Goal: Check status: Check status

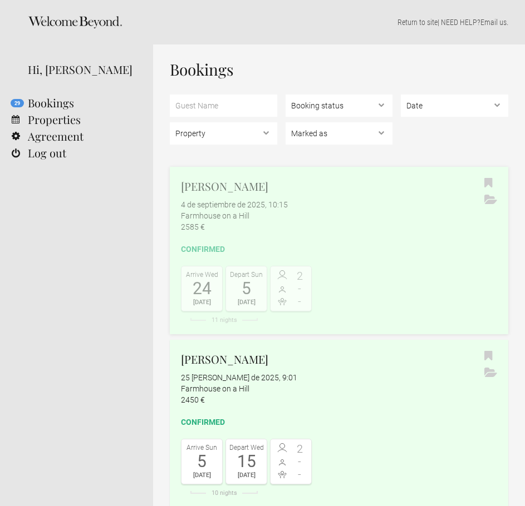
click at [241, 189] on h2 "[PERSON_NAME]" at bounding box center [339, 186] width 316 height 17
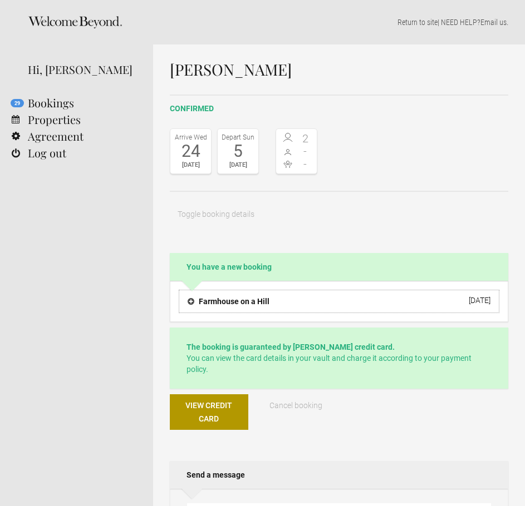
click at [215, 297] on h4 "Farmhouse on a Hill" at bounding box center [228, 301] width 82 height 11
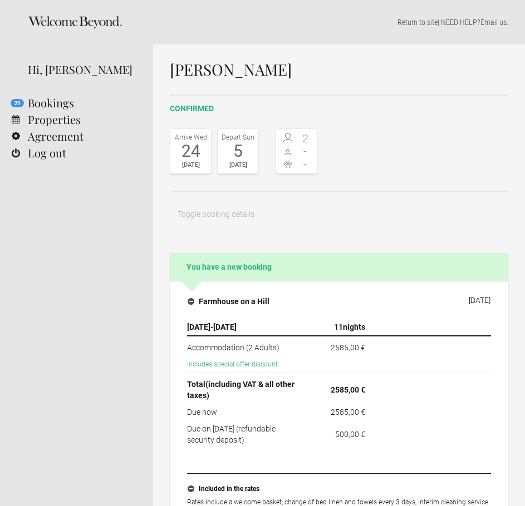
drag, startPoint x: 359, startPoint y: 75, endPoint x: 150, endPoint y: 75, distance: 208.6
copy section "29 Bookings Properties Agreement Log out Return to site | NEED HELP? Email us .…"
click at [301, 77] on h1 "[PERSON_NAME]" at bounding box center [339, 69] width 338 height 17
click at [298, 72] on h1 "[PERSON_NAME]" at bounding box center [339, 69] width 338 height 17
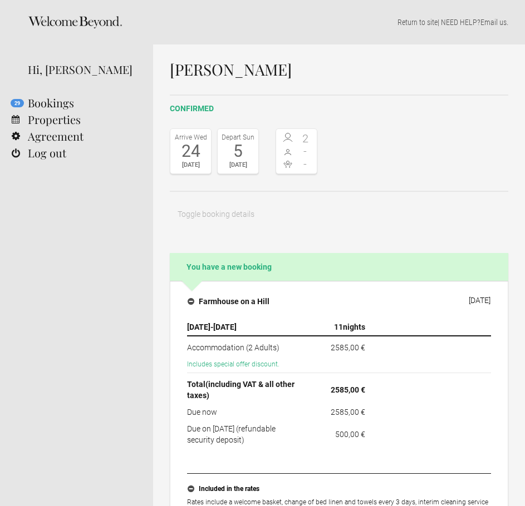
click at [298, 72] on h1 "[PERSON_NAME]" at bounding box center [339, 69] width 338 height 17
copy div "[PERSON_NAME]"
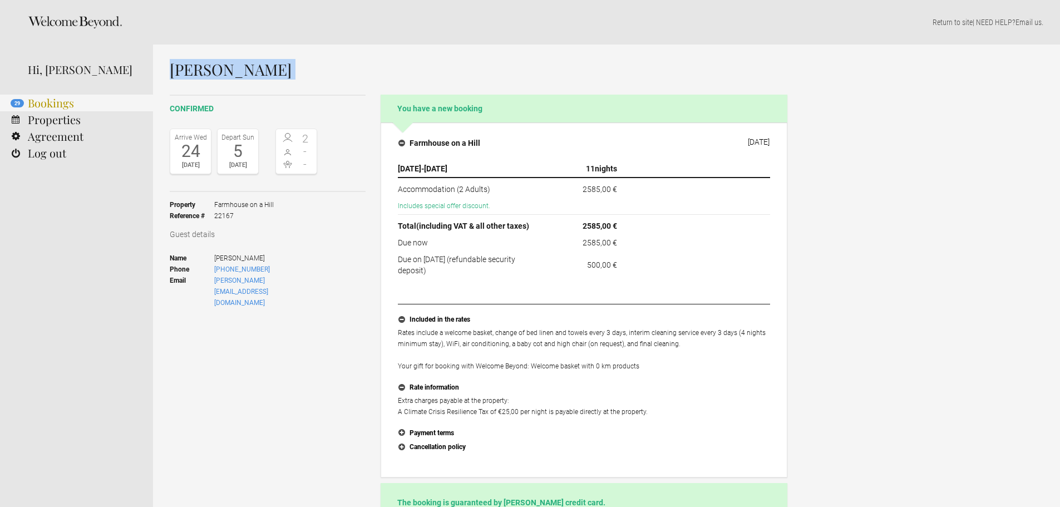
click at [41, 102] on link "29 Bookings" at bounding box center [76, 103] width 153 height 17
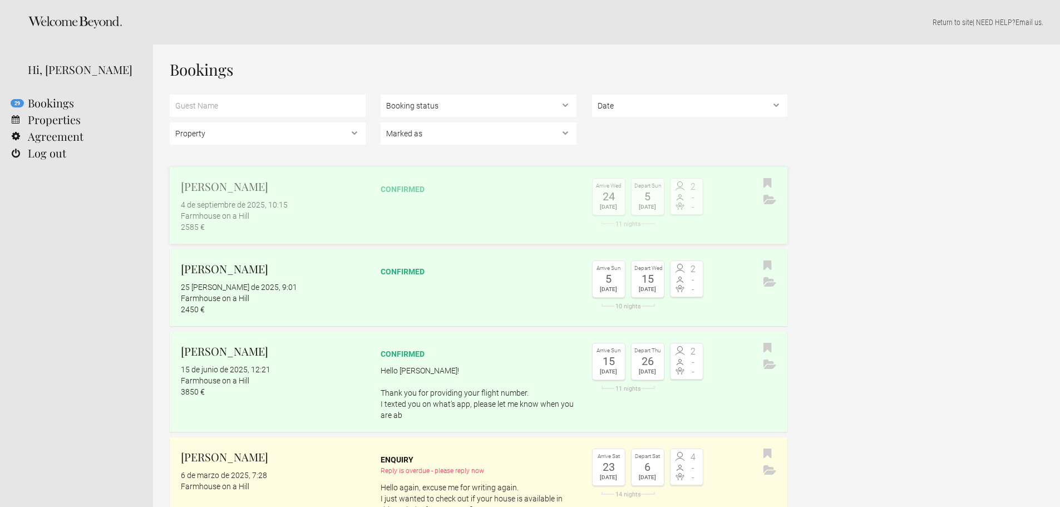
click at [374, 213] on link "Christopher Schumann 4 de septiembre de 2025, 10:15 Farmhouse on a Hill 2585 € …" at bounding box center [479, 205] width 618 height 77
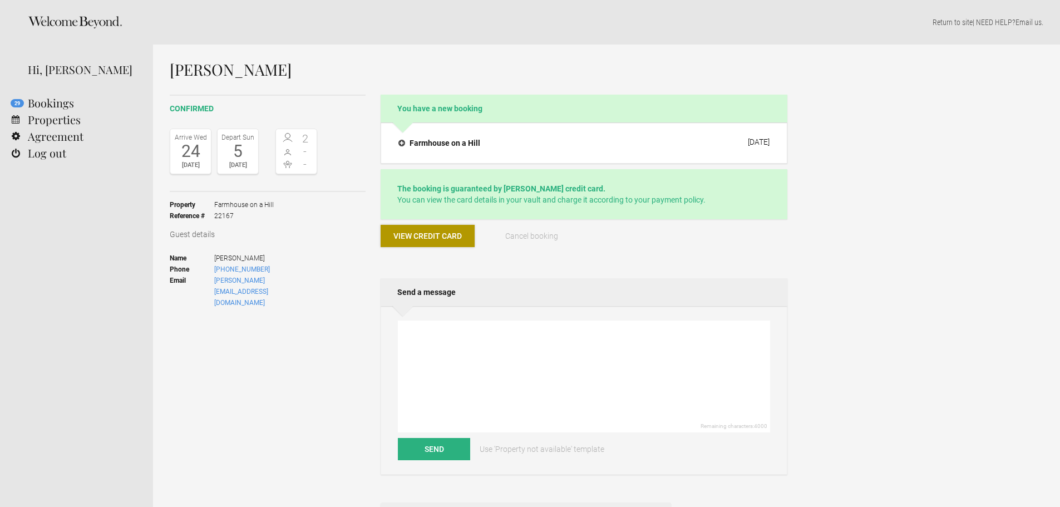
click at [427, 236] on span "View credit card" at bounding box center [427, 235] width 68 height 9
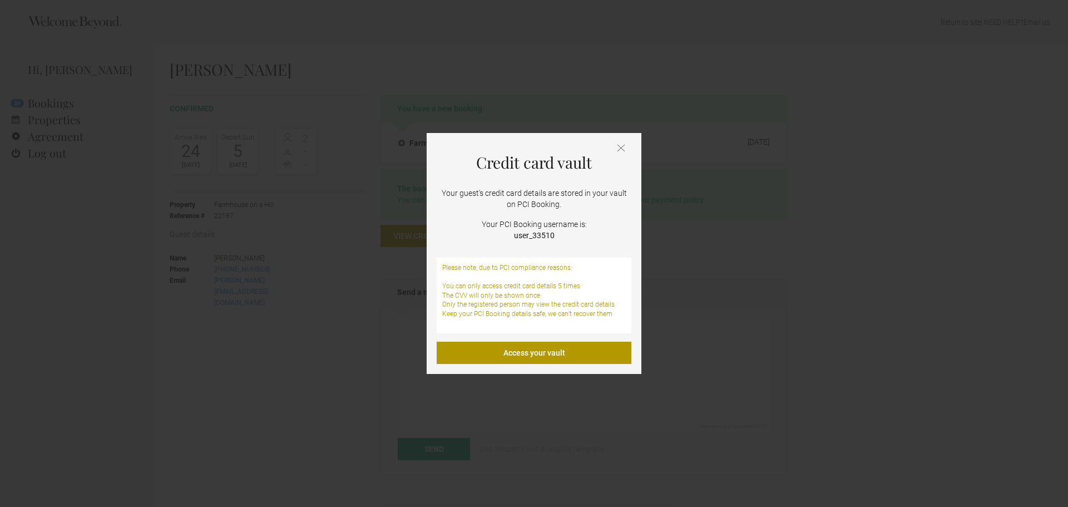
click at [535, 237] on strong "user_33510" at bounding box center [534, 235] width 41 height 9
copy strong "user_33510"
click at [536, 369] on div "Credit card vault Your guest’s credit card details are stored in your vault on …" at bounding box center [534, 253] width 215 height 241
click at [535, 357] on link "Access your vault" at bounding box center [534, 353] width 195 height 22
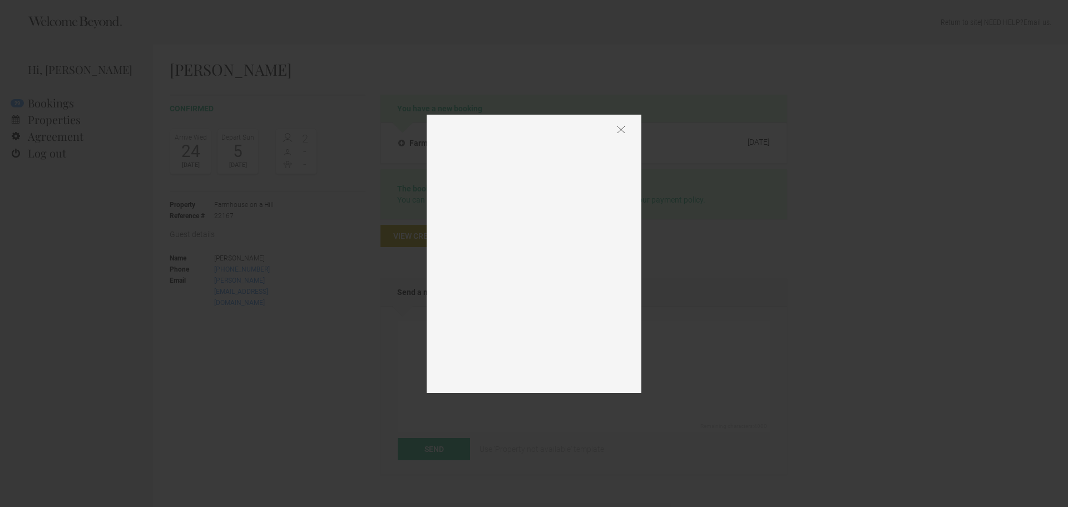
click at [623, 127] on img at bounding box center [621, 130] width 7 height 8
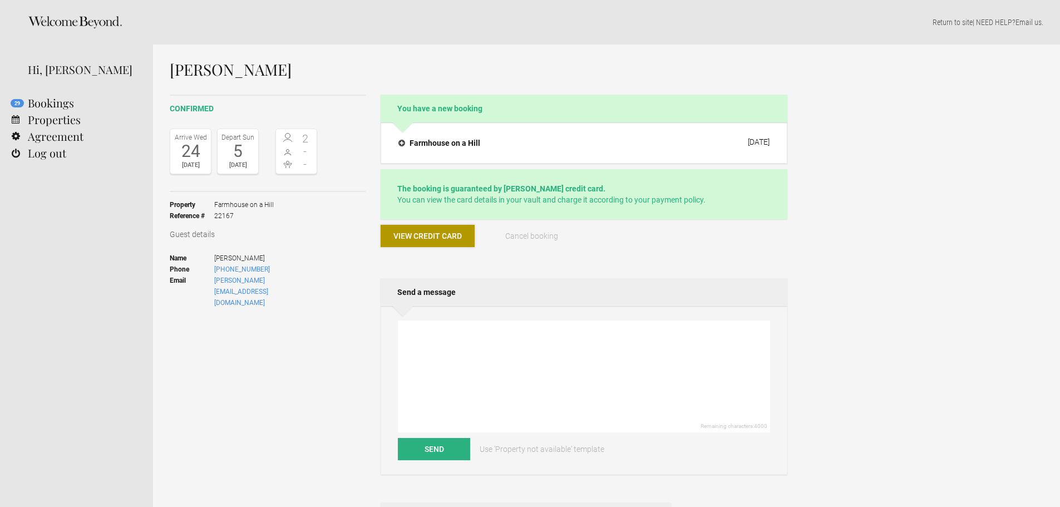
click at [413, 234] on span "View credit card" at bounding box center [427, 235] width 68 height 9
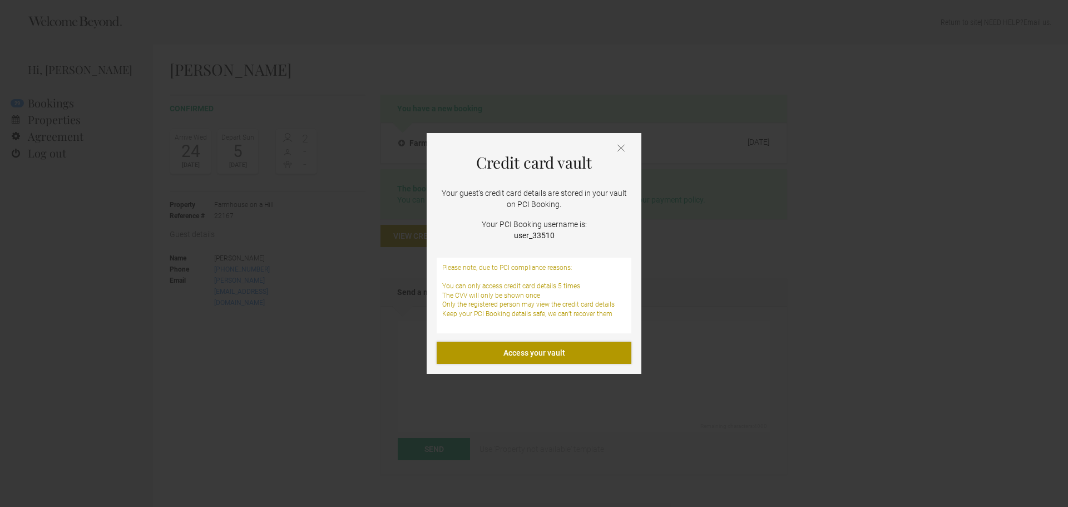
click at [547, 346] on link "Access your vault" at bounding box center [534, 353] width 195 height 22
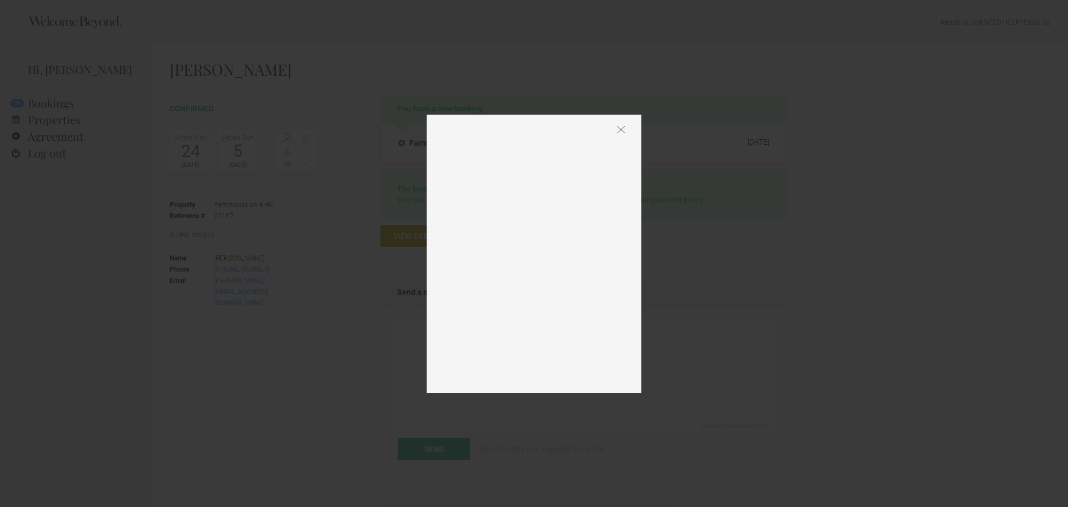
click at [621, 126] on img at bounding box center [621, 130] width 7 height 8
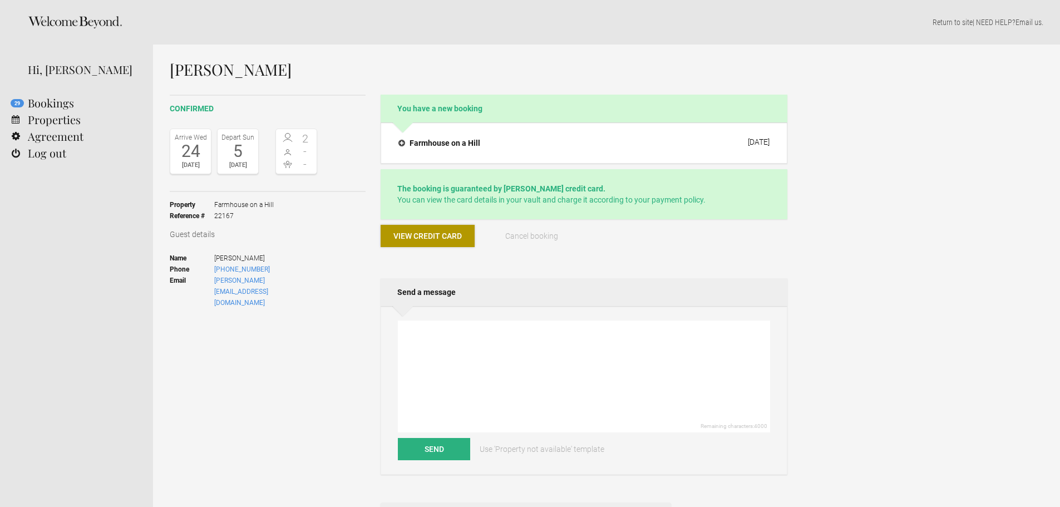
click at [435, 234] on span "View credit card" at bounding box center [427, 235] width 68 height 9
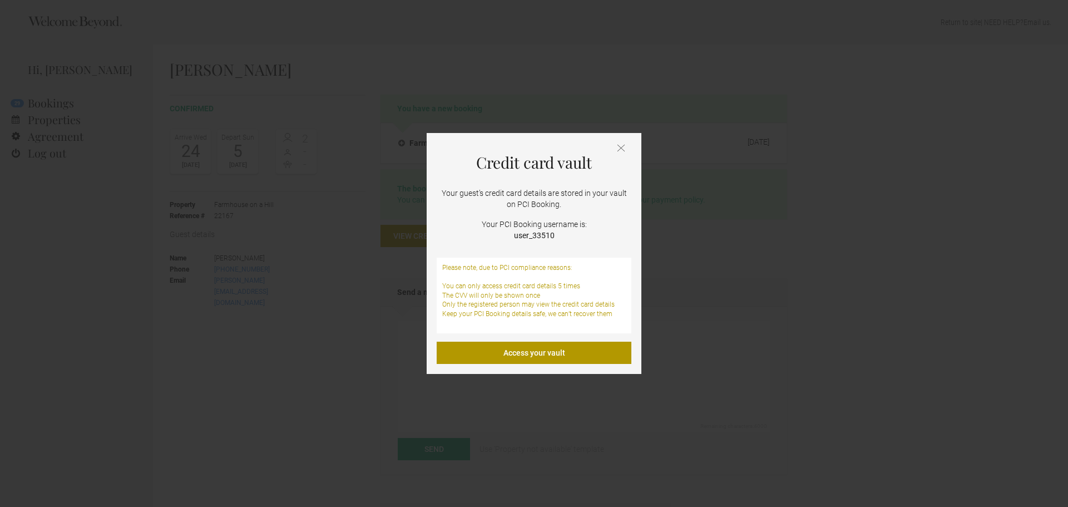
click at [520, 232] on strong "user_33510" at bounding box center [534, 235] width 41 height 9
copy strong "user_33510"
click at [537, 351] on link "Access your vault" at bounding box center [534, 353] width 195 height 22
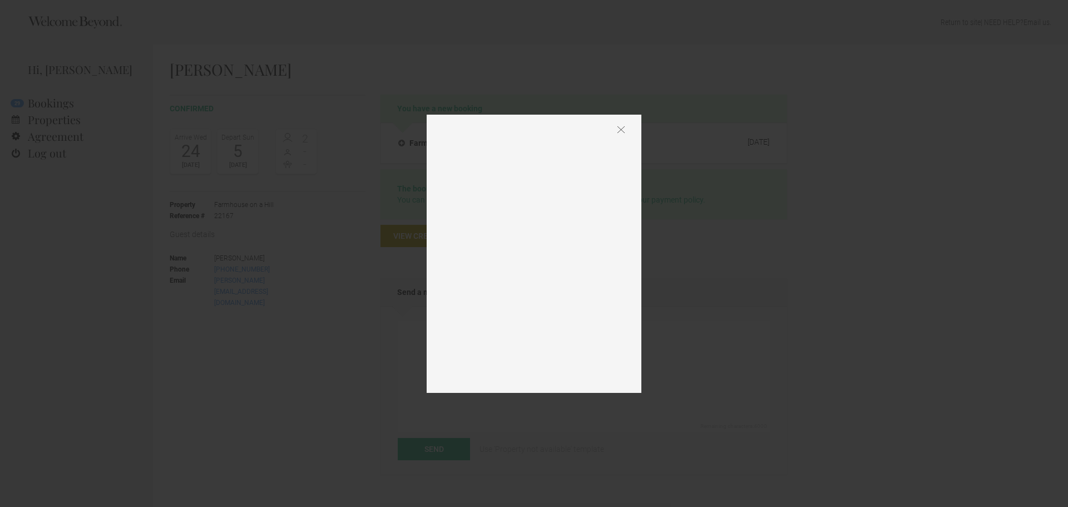
click at [625, 129] on div at bounding box center [534, 254] width 215 height 278
click at [622, 130] on img at bounding box center [621, 130] width 7 height 8
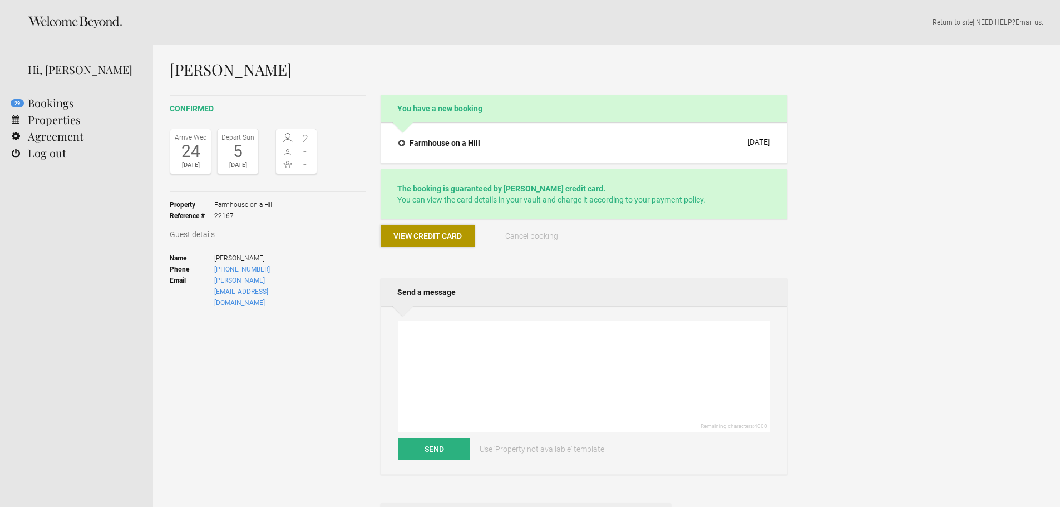
click at [455, 234] on span "View credit card" at bounding box center [427, 235] width 68 height 9
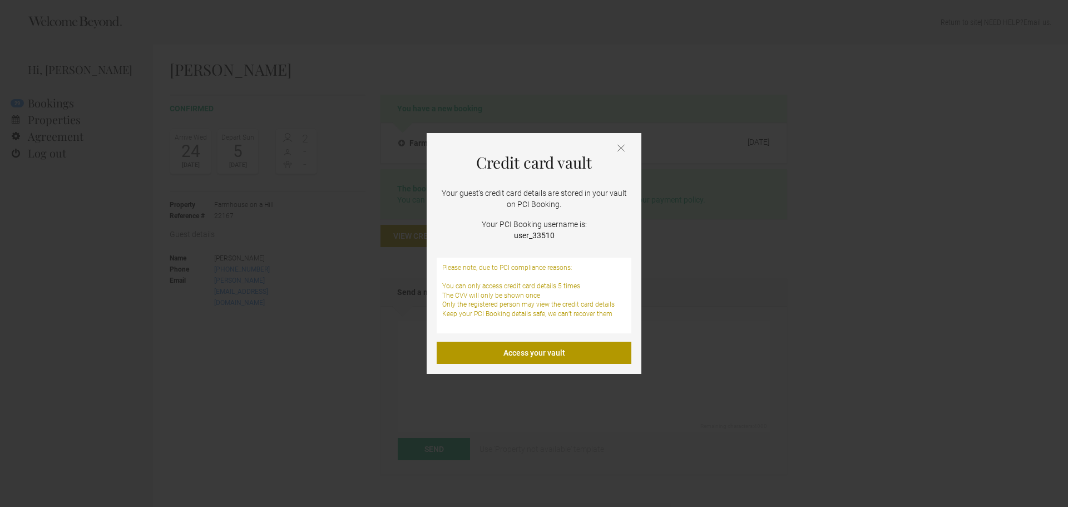
click at [540, 231] on strong "user_33510" at bounding box center [534, 235] width 41 height 9
copy strong "user_33510"
click at [528, 349] on link "Access your vault" at bounding box center [534, 353] width 195 height 22
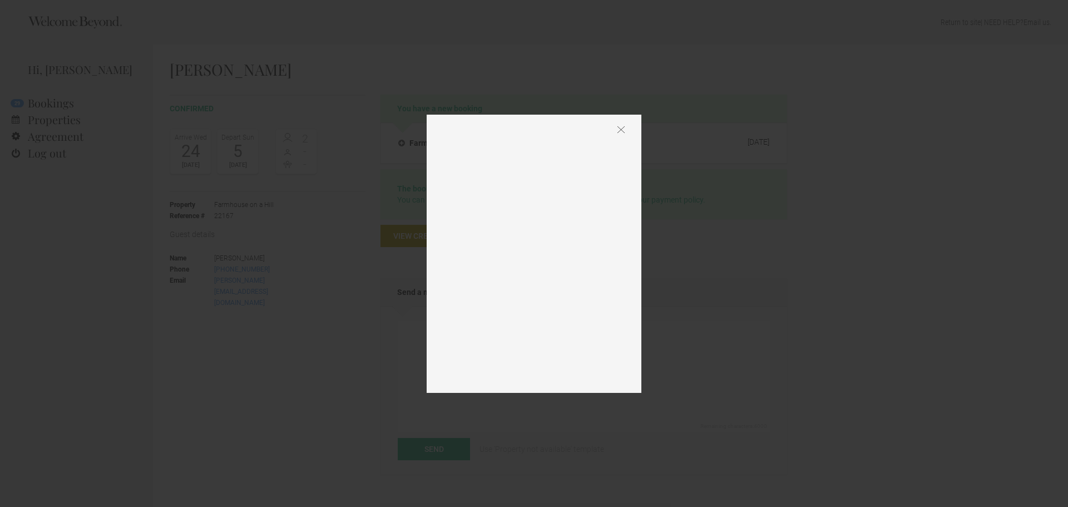
click at [619, 131] on img at bounding box center [621, 130] width 7 height 8
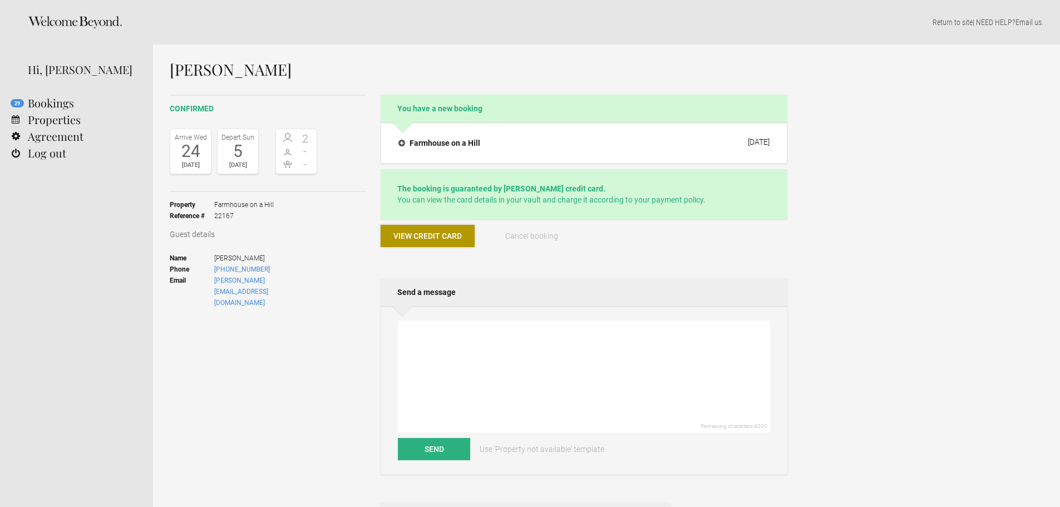
click at [463, 233] on button "View credit card" at bounding box center [428, 236] width 94 height 22
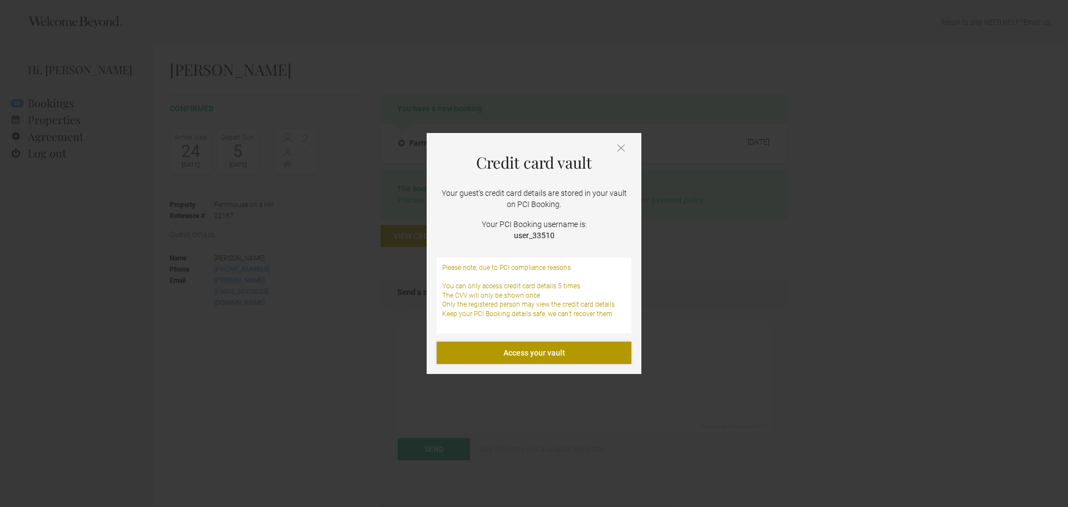
click at [540, 353] on link "Access your vault" at bounding box center [534, 353] width 195 height 22
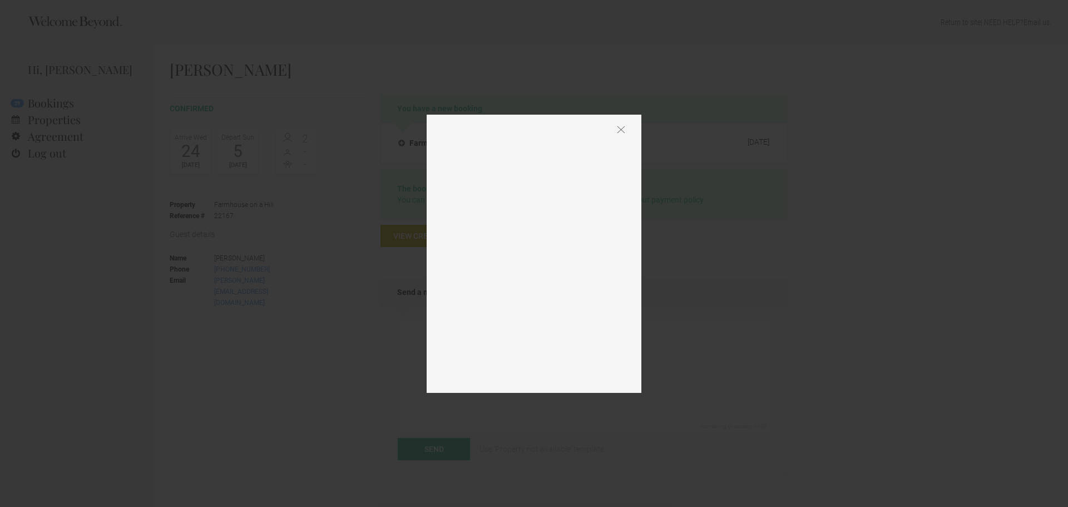
click at [621, 126] on img at bounding box center [621, 130] width 7 height 8
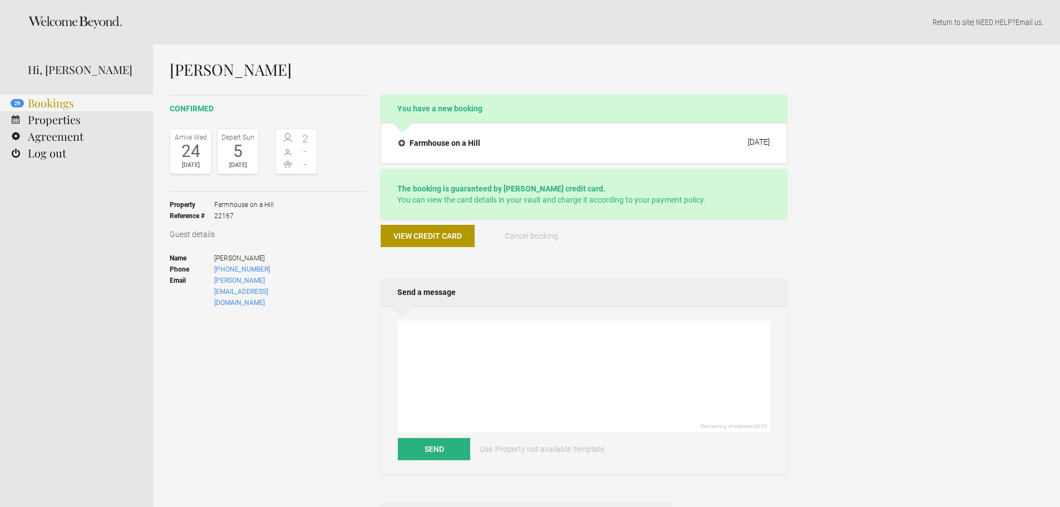
click at [76, 96] on link "29 Bookings" at bounding box center [76, 103] width 153 height 17
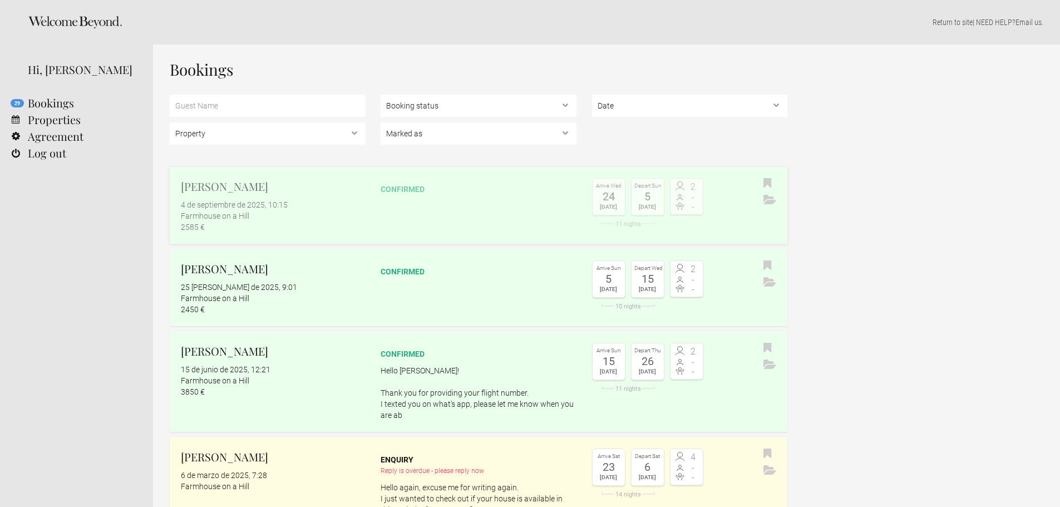
click at [228, 179] on h2 "[PERSON_NAME]" at bounding box center [273, 186] width 185 height 17
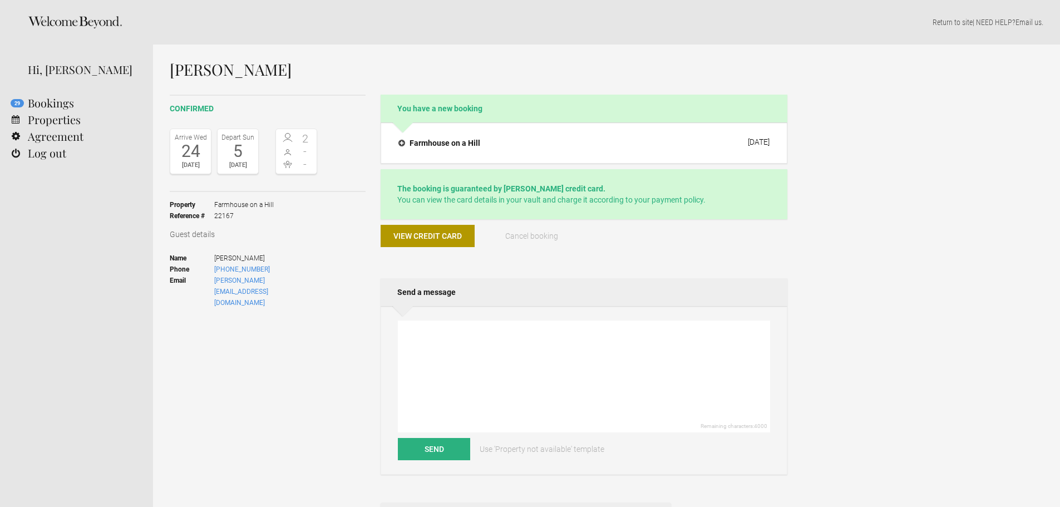
click at [457, 248] on div "View credit card" at bounding box center [428, 240] width 94 height 31
click at [456, 244] on button "View credit card" at bounding box center [428, 236] width 94 height 22
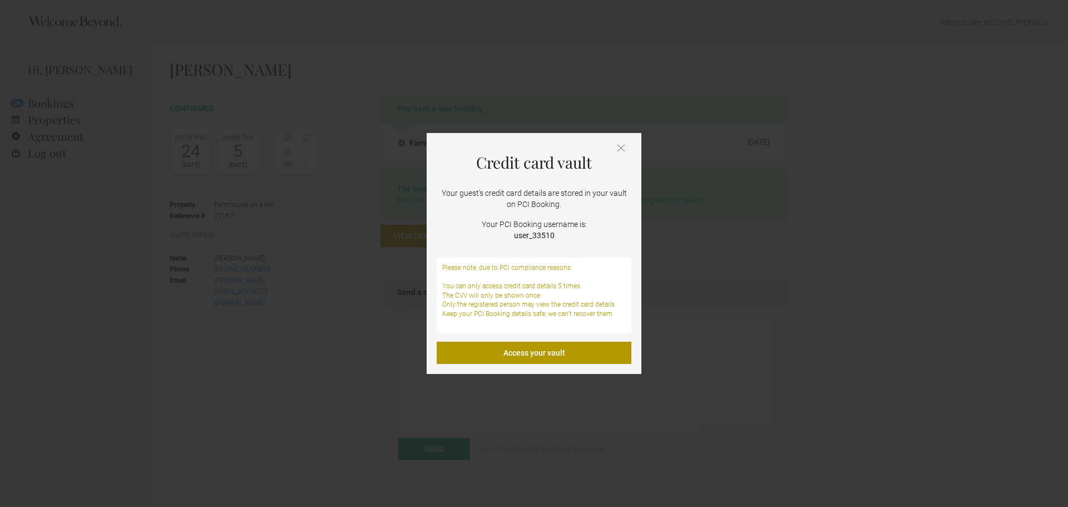
click at [529, 237] on strong "user_33510" at bounding box center [534, 235] width 41 height 9
copy strong "user_33510"
click at [551, 350] on link "Access your vault" at bounding box center [534, 353] width 195 height 22
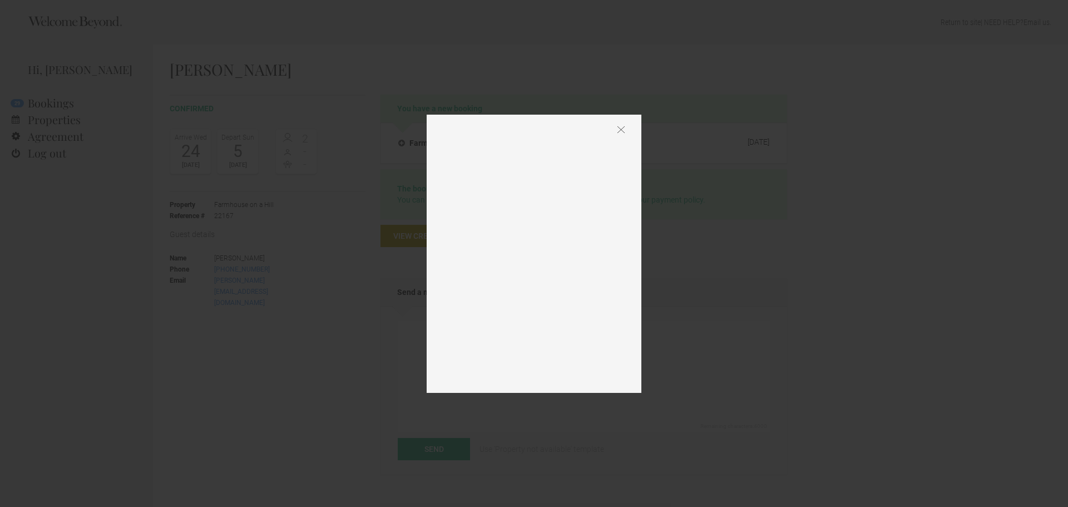
click at [623, 125] on div at bounding box center [534, 254] width 215 height 278
click at [616, 135] on div at bounding box center [534, 254] width 215 height 278
click at [622, 131] on img at bounding box center [621, 130] width 7 height 8
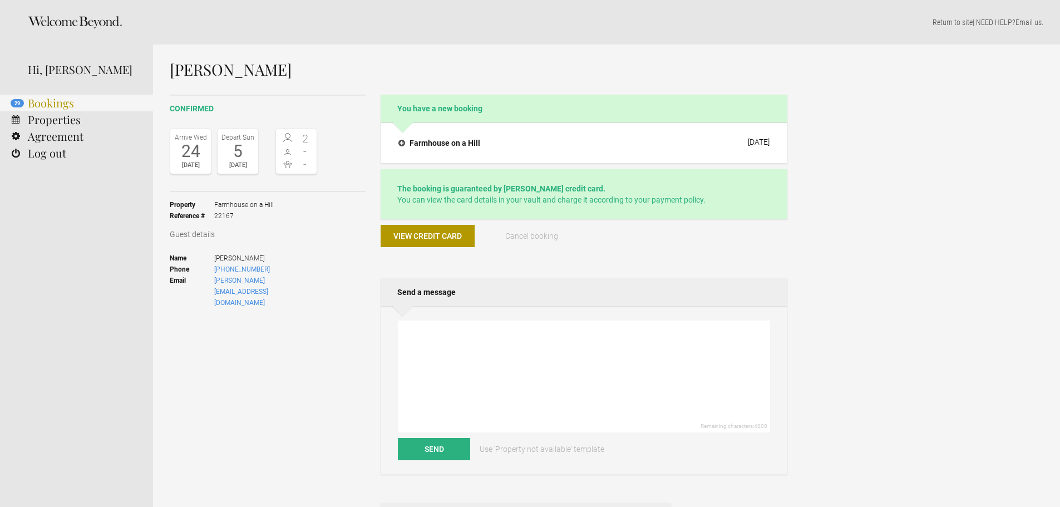
click at [41, 102] on link "29 Bookings" at bounding box center [76, 103] width 153 height 17
